Goal: Task Accomplishment & Management: Use online tool/utility

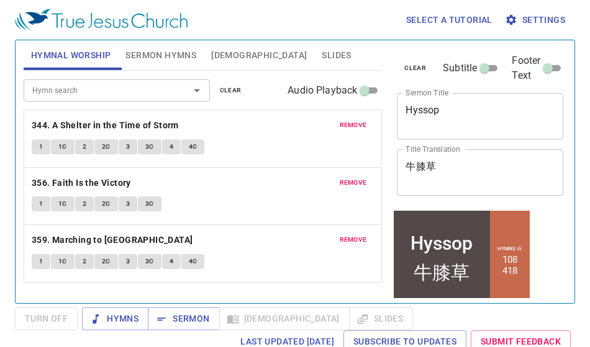
click at [404, 63] on span "clear" at bounding box center [415, 68] width 22 height 11
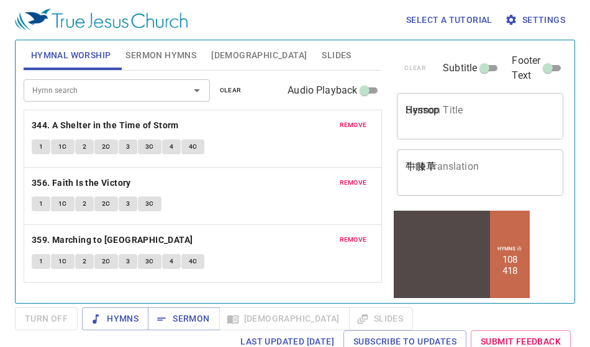
click at [225, 94] on span "clear" at bounding box center [231, 90] width 22 height 11
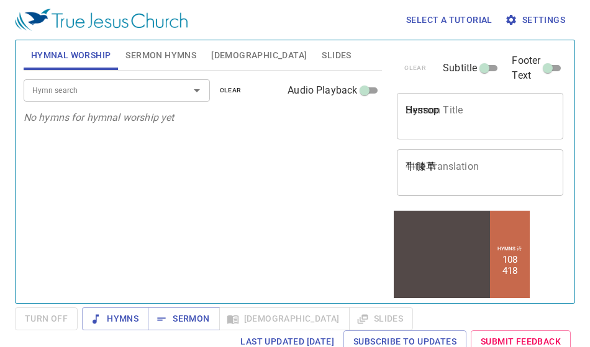
click at [179, 60] on span "Sermon Hymns" at bounding box center [160, 56] width 71 height 16
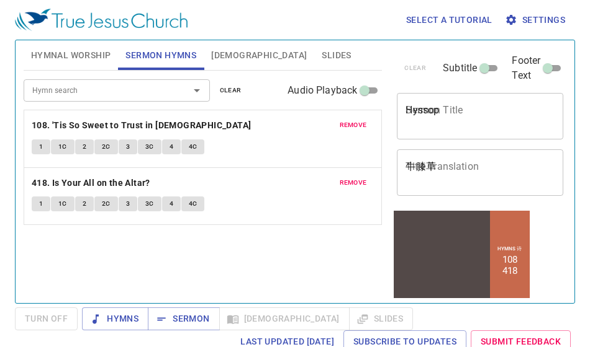
click at [220, 91] on span "clear" at bounding box center [231, 90] width 22 height 11
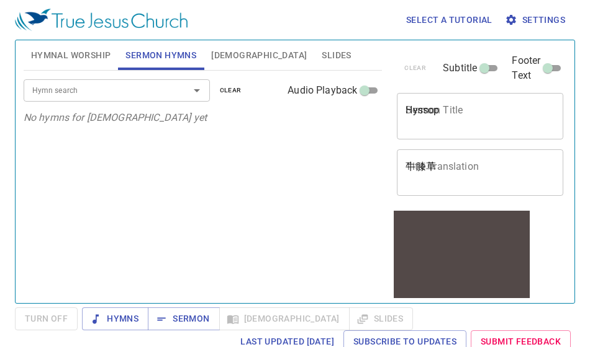
click at [91, 58] on span "Hymnal Worship" at bounding box center [71, 56] width 80 height 16
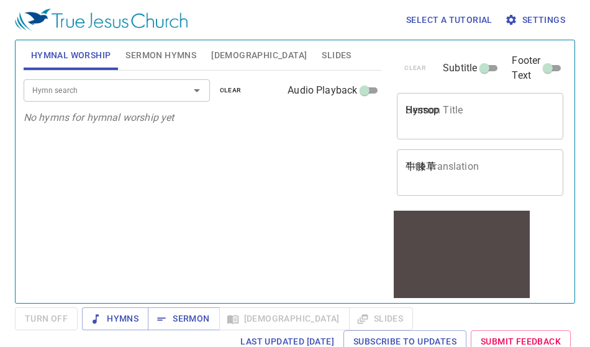
click at [87, 91] on input "Hymn search" at bounding box center [98, 90] width 142 height 14
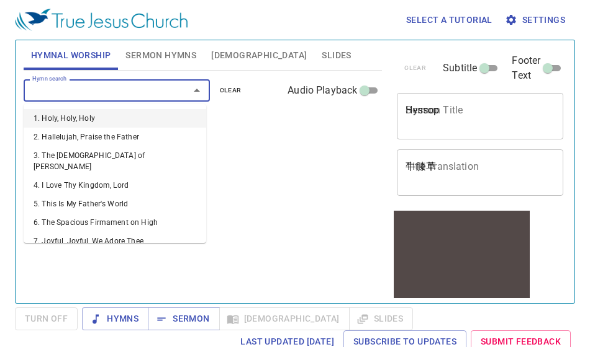
type input "5"
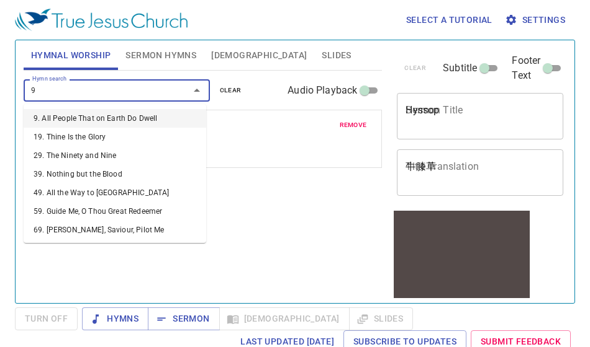
type input "90"
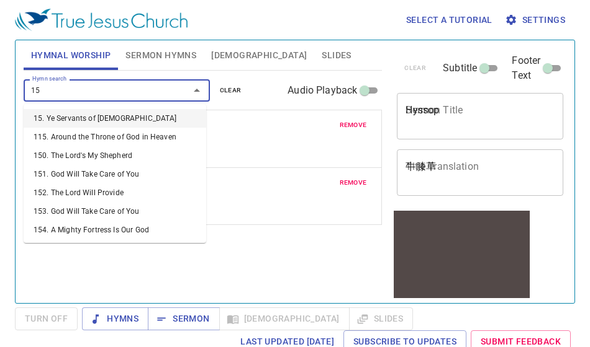
type input "151"
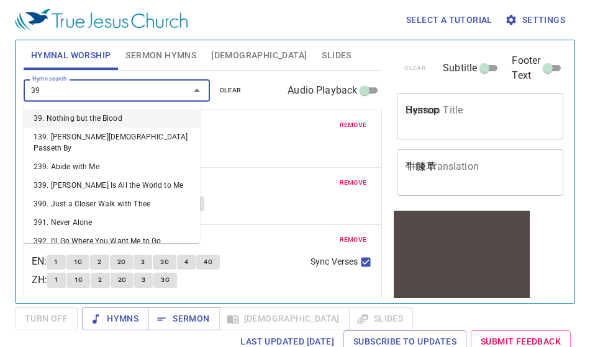
type input "395"
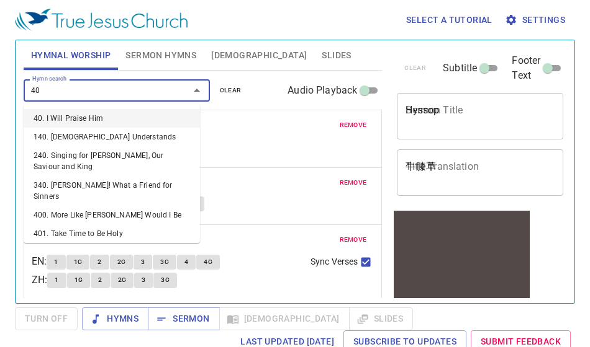
type input "400"
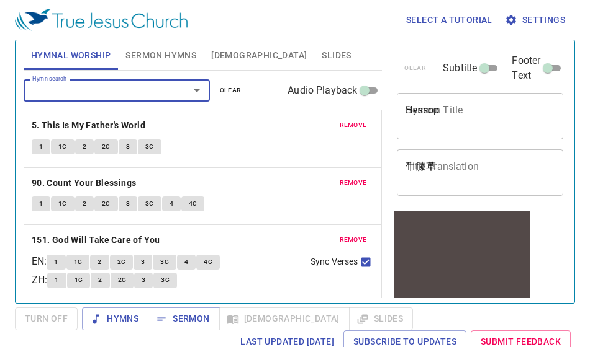
click at [143, 53] on span "Sermon Hymns" at bounding box center [160, 56] width 71 height 16
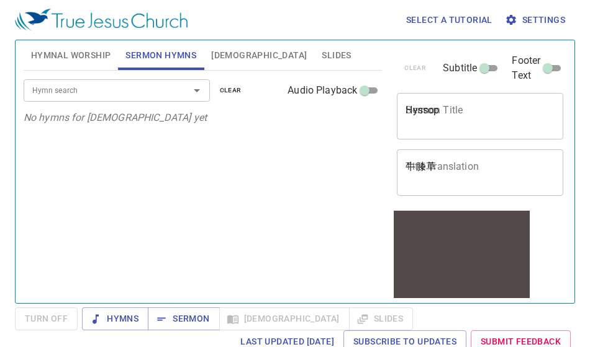
click at [103, 85] on input "Hymn search" at bounding box center [98, 90] width 142 height 14
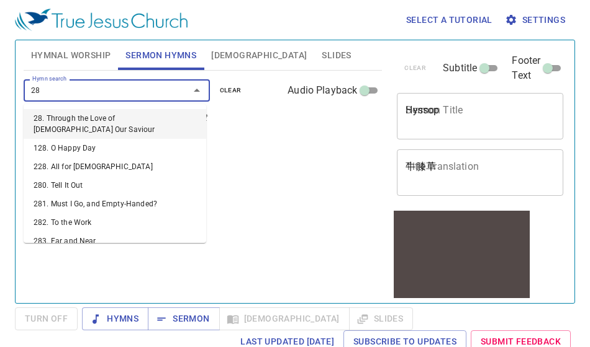
type input "284"
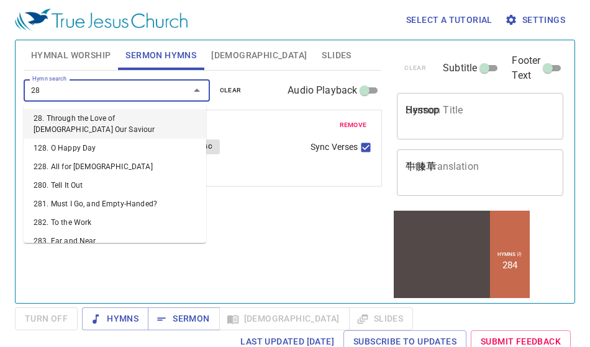
type input "286"
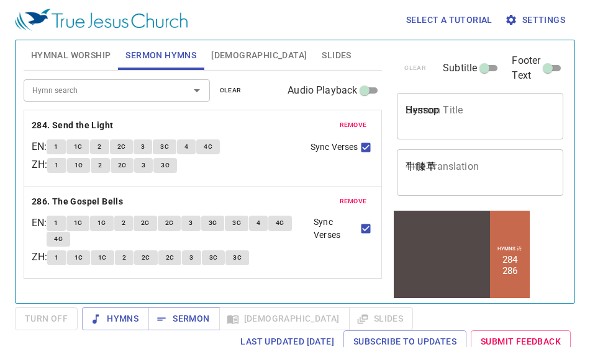
click at [202, 186] on div "remove 284. Send the Light EN : 1 1C 2 2C 3 3C 4 4C ZH : 1 1C 2 2C 3 3C Sync Ve…" at bounding box center [202, 148] width 357 height 76
click at [414, 167] on textarea "牛膝草" at bounding box center [479, 173] width 149 height 24
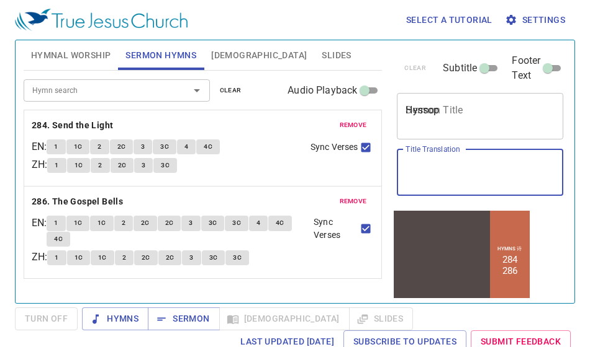
paste textarea "[DEMOGRAPHIC_DATA]之旅(二)"
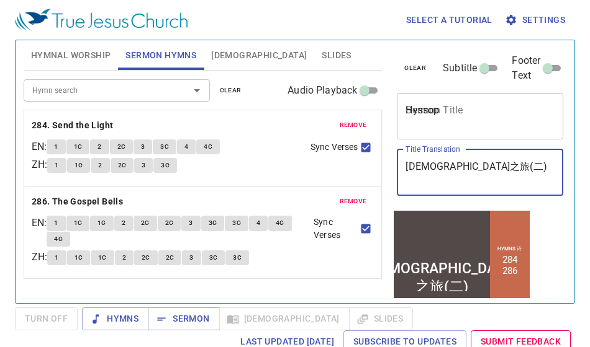
type textarea "[DEMOGRAPHIC_DATA]之旅(二)"
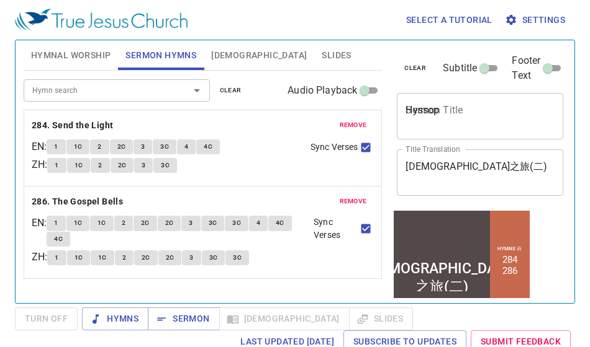
click at [191, 182] on div "remove 284. Send the Light EN : 1 1C 2 2C 3 3C 4 4C ZH : 1 1C 2 2C 3 3C Sync Ve…" at bounding box center [202, 148] width 357 height 76
click at [405, 104] on textarea "Hyssop" at bounding box center [479, 116] width 149 height 24
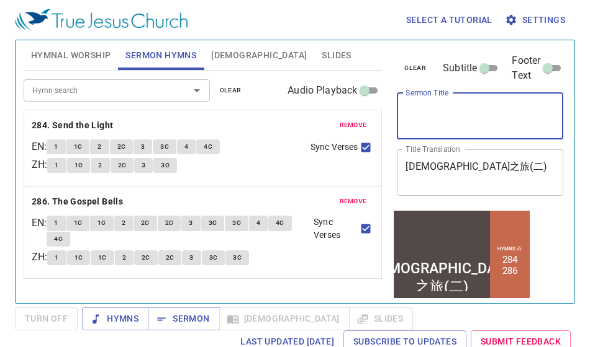
paste textarea "Missionary Journey of [PERSON_NAME] (2)"
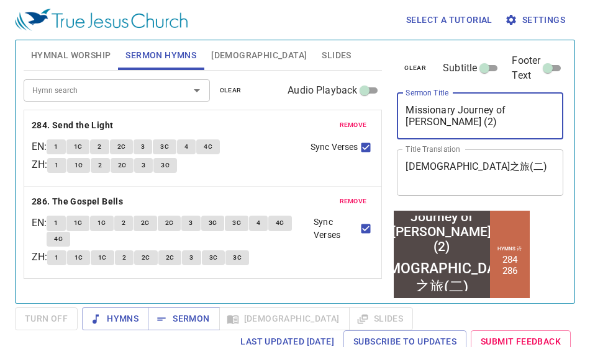
type textarea "Missionary Journey of [PERSON_NAME] (2)"
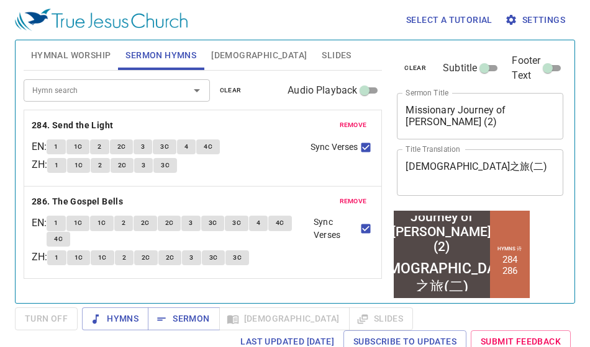
click at [541, 238] on div "clear Subtitle Footer Text Sermon Title Missionary Journey of Paul (2) x Sermon…" at bounding box center [479, 166] width 184 height 263
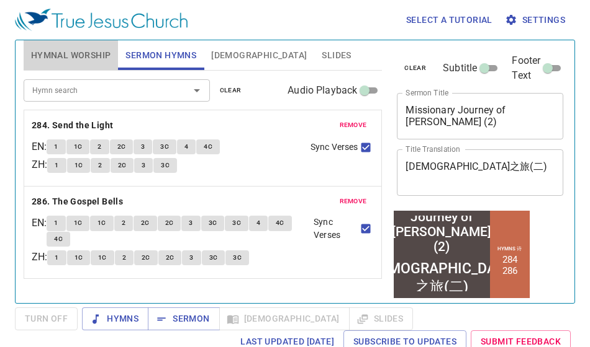
click at [102, 57] on span "Hymnal Worship" at bounding box center [71, 56] width 80 height 16
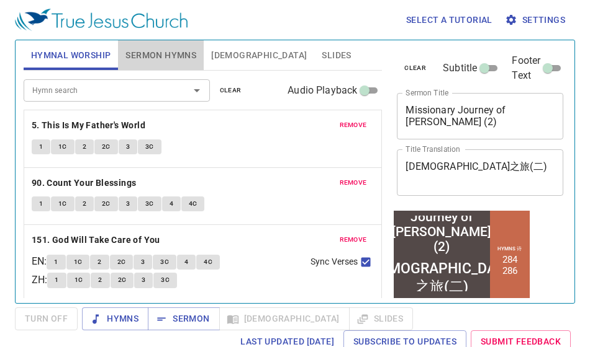
click at [139, 59] on span "Sermon Hymns" at bounding box center [160, 56] width 71 height 16
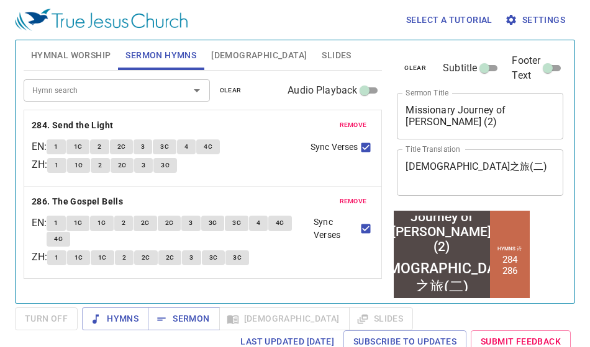
click at [294, 316] on div "Hymns Sermon Bible Slides" at bounding box center [247, 319] width 331 height 23
click at [321, 55] on span "Slides" at bounding box center [335, 56] width 29 height 16
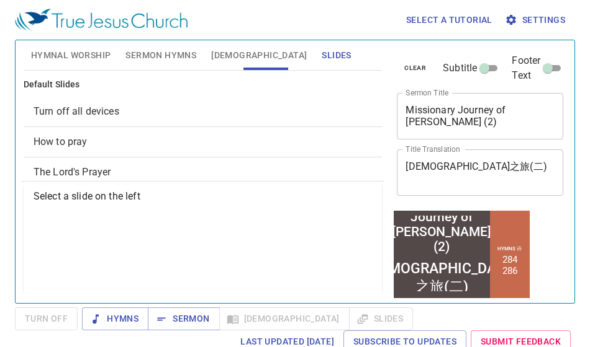
click at [82, 253] on span "Prayer Request" at bounding box center [67, 256] width 67 height 12
click at [327, 311] on span "Project" at bounding box center [347, 319] width 40 height 16
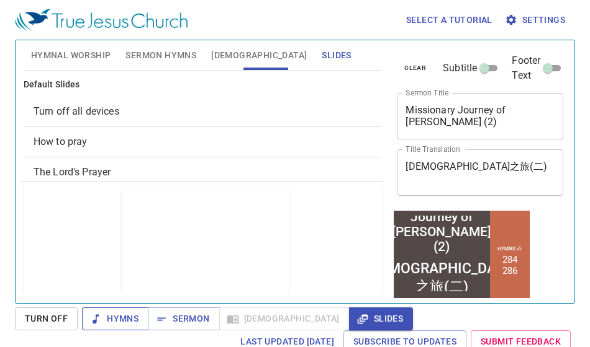
click at [125, 321] on span "Hymns" at bounding box center [115, 320] width 47 height 16
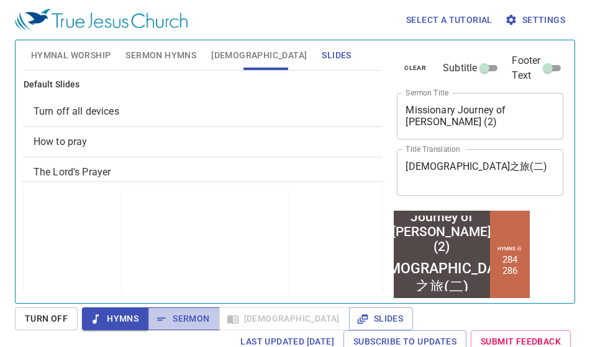
click at [177, 310] on button "Sermon" at bounding box center [183, 319] width 71 height 23
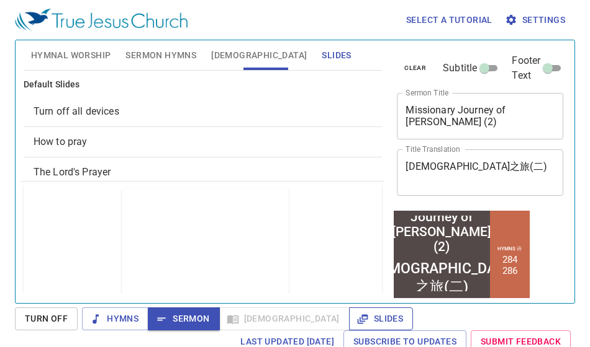
click at [356, 320] on icon "button" at bounding box center [362, 319] width 12 height 12
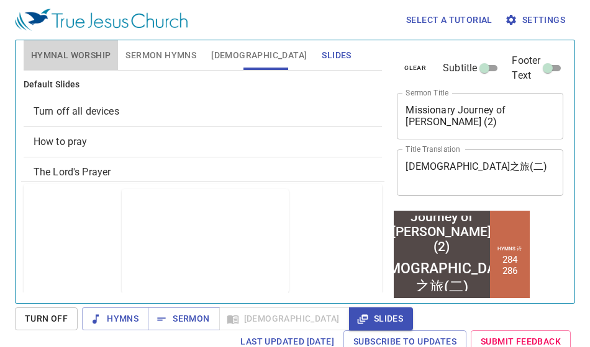
click at [71, 50] on span "Hymnal Worship" at bounding box center [71, 56] width 80 height 16
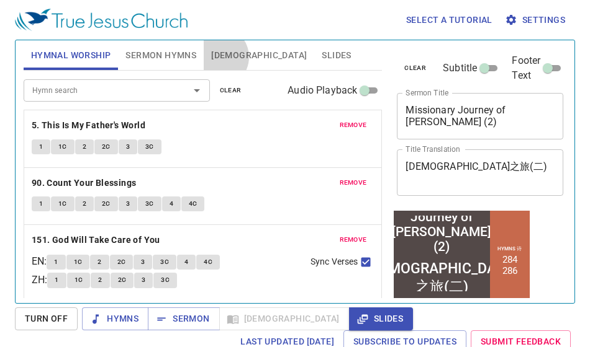
click at [217, 57] on span "[DEMOGRAPHIC_DATA]" at bounding box center [259, 56] width 96 height 16
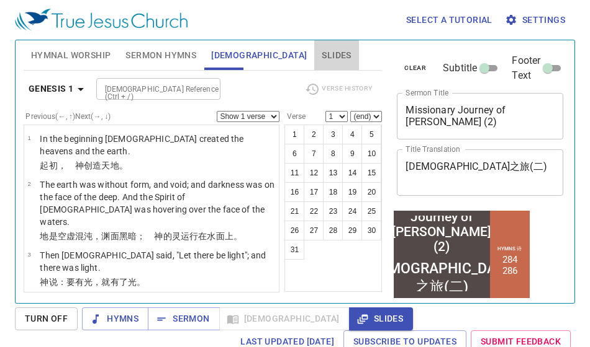
click at [321, 53] on span "Slides" at bounding box center [335, 56] width 29 height 16
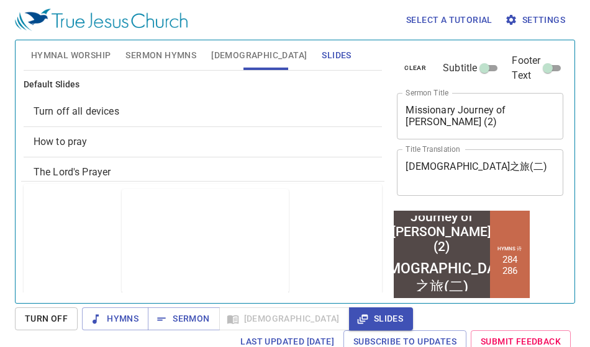
click at [210, 62] on button "[DEMOGRAPHIC_DATA]" at bounding box center [259, 55] width 110 height 30
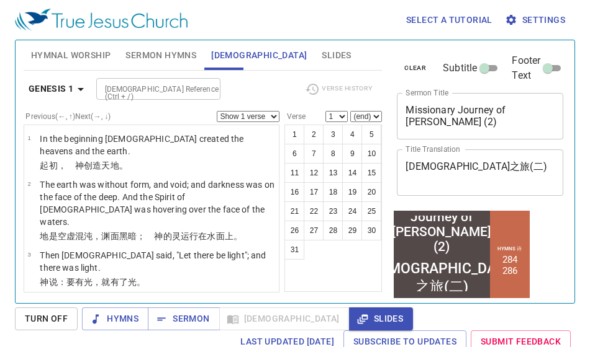
click at [321, 56] on span "Slides" at bounding box center [335, 56] width 29 height 16
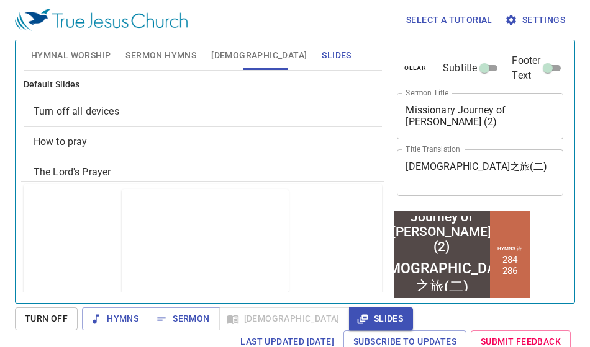
click at [354, 20] on div "Select a tutorial Settings" at bounding box center [292, 20] width 555 height 40
click at [265, 19] on div "Select a tutorial Settings" at bounding box center [292, 20] width 555 height 40
click at [168, 314] on span "Sermon" at bounding box center [184, 320] width 52 height 16
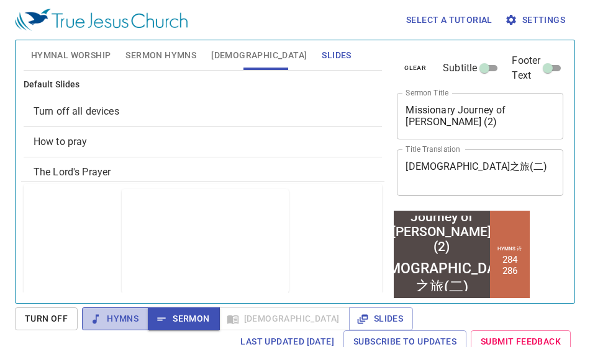
click at [136, 322] on span "Hymns" at bounding box center [115, 320] width 47 height 16
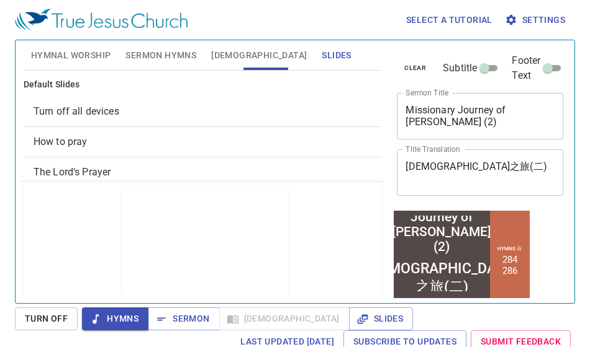
click at [82, 52] on span "Hymnal Worship" at bounding box center [71, 56] width 80 height 16
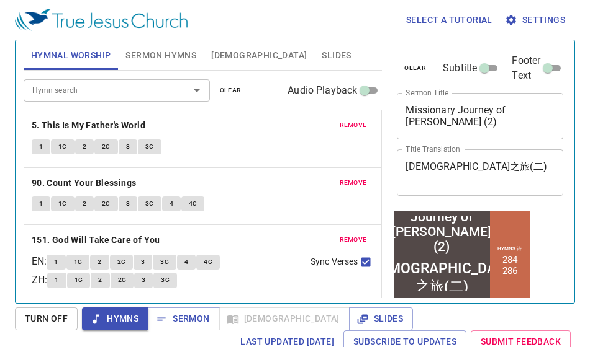
click at [43, 151] on button "1" at bounding box center [41, 147] width 19 height 15
click at [61, 146] on span "1C" at bounding box center [62, 146] width 9 height 11
click at [34, 203] on button "1" at bounding box center [41, 204] width 19 height 15
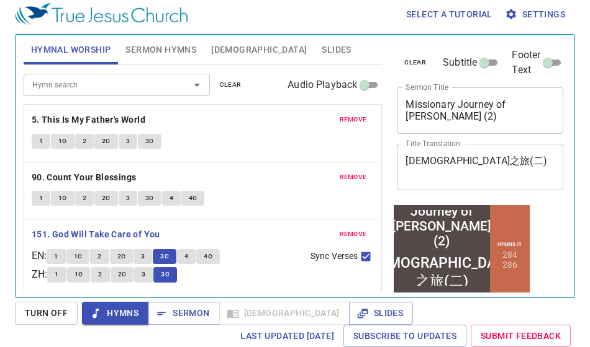
scroll to position [119, 0]
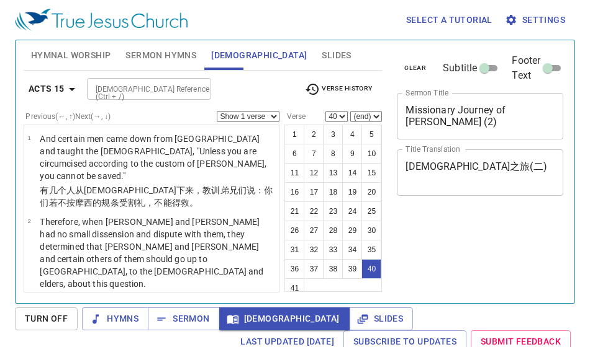
select select "40"
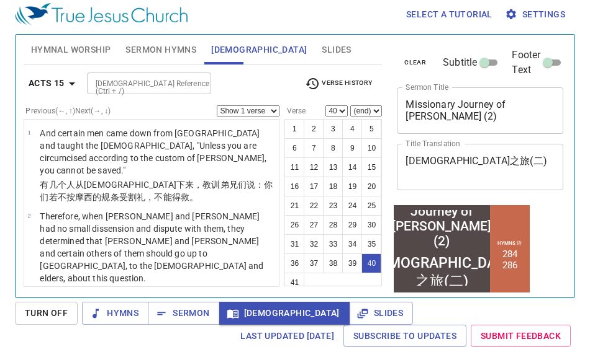
scroll to position [45, 0]
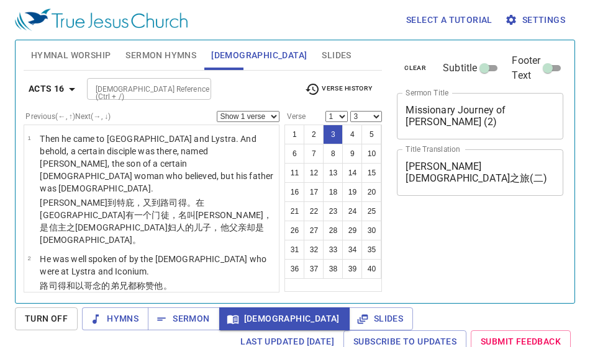
select select "3"
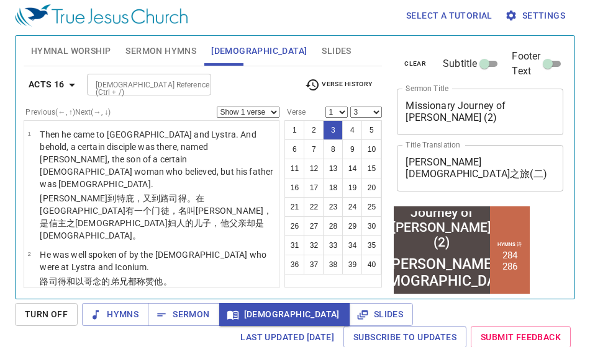
scroll to position [26, 0]
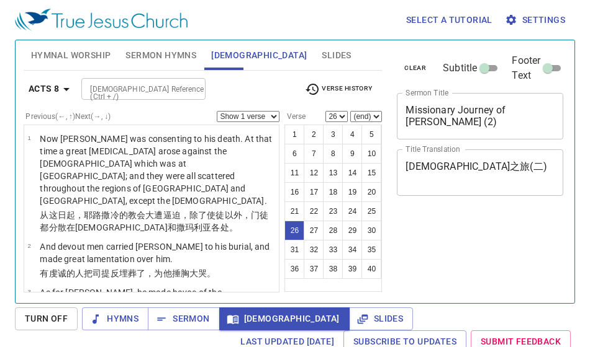
select select "26"
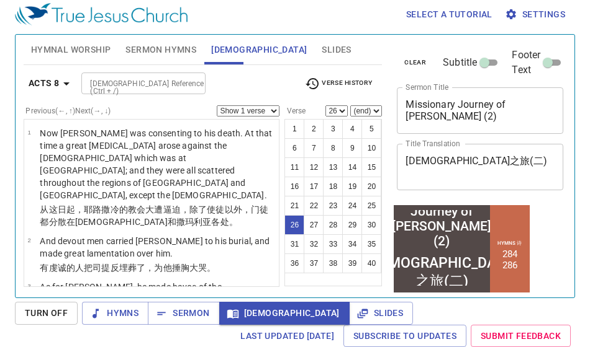
scroll to position [1658, 0]
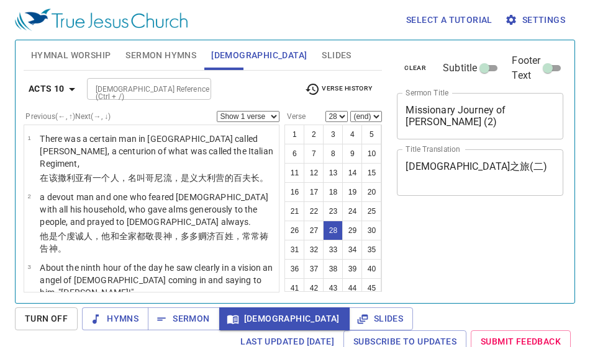
select select "28"
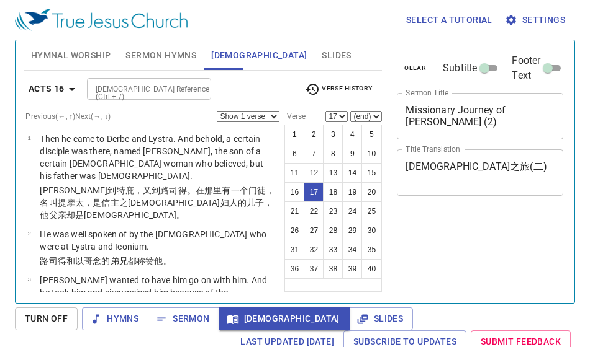
select select "17"
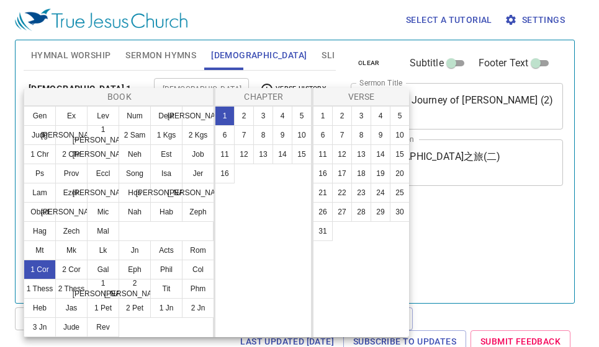
select select "13"
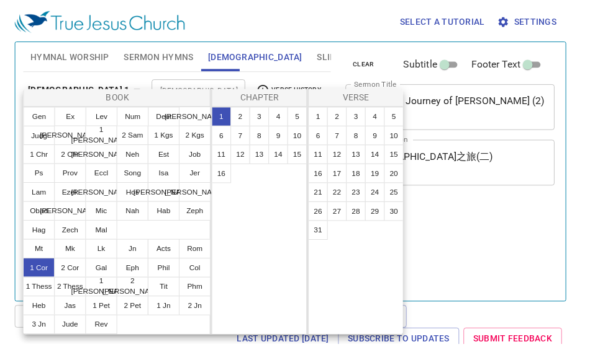
scroll to position [6, 0]
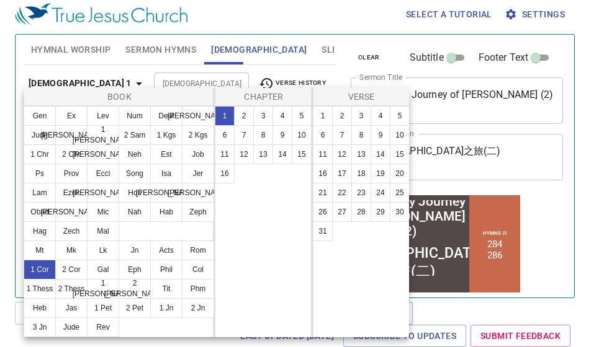
click at [251, 133] on button "7" at bounding box center [244, 135] width 20 height 20
click at [366, 156] on button "13" at bounding box center [361, 155] width 20 height 20
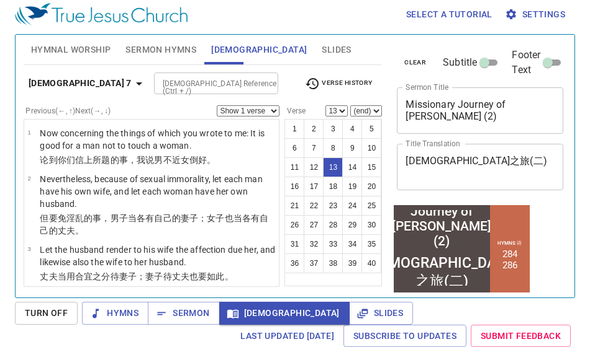
scroll to position [843, 0]
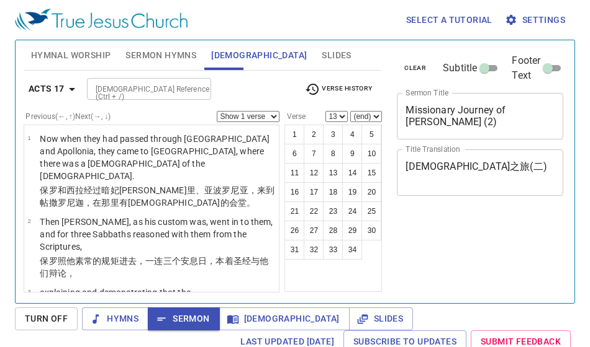
select select "13"
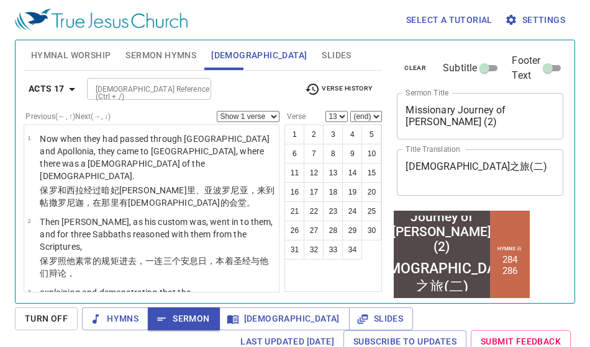
scroll to position [496, 0]
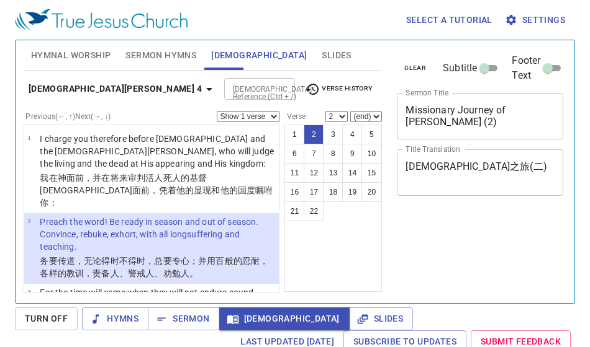
select select "2"
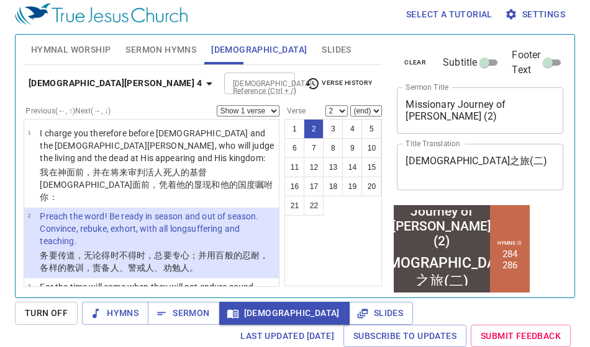
scroll to position [47, 0]
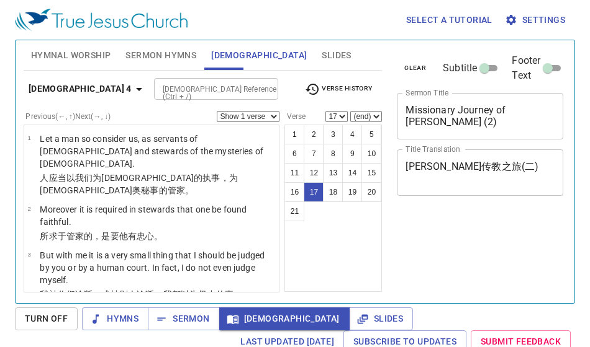
select select "17"
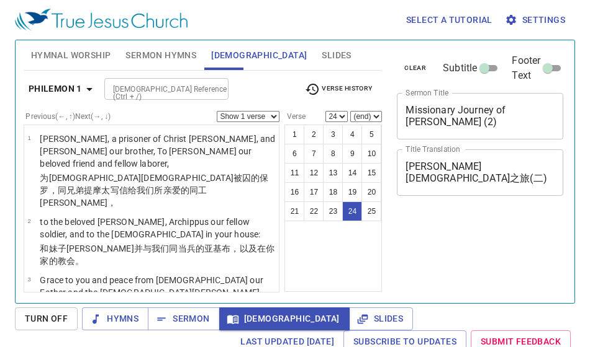
select select "24"
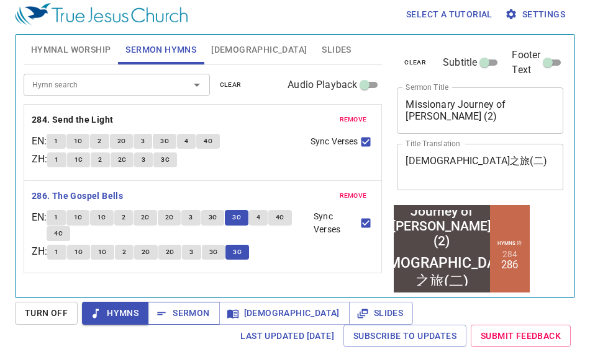
scroll to position [6, 0]
